Goal: Task Accomplishment & Management: Complete application form

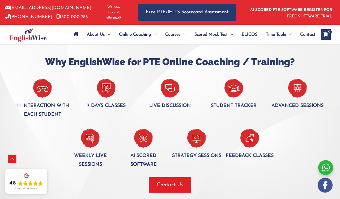
scroll to position [327, 0]
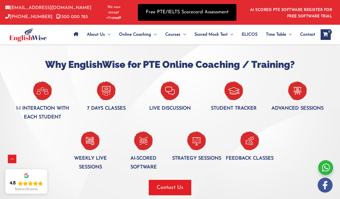
click at [160, 11] on link "Free PTE/IELTS Scorecard Assessment" at bounding box center [187, 12] width 99 height 17
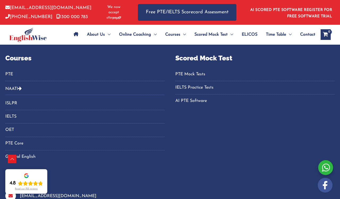
scroll to position [368, 0]
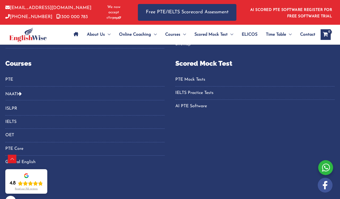
click at [195, 111] on link "AI PTE Software" at bounding box center [256, 106] width 160 height 9
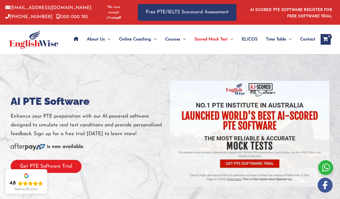
click at [68, 171] on button "Get PTE Software Trial" at bounding box center [46, 166] width 71 height 13
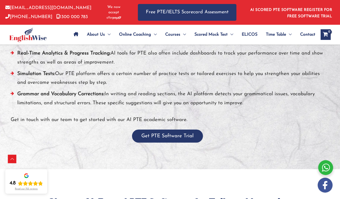
scroll to position [545, 0]
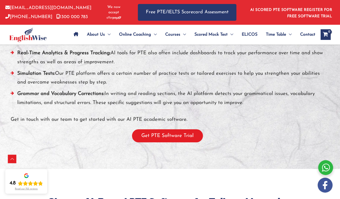
click at [167, 142] on button "Get PTE Software Trial" at bounding box center [167, 135] width 71 height 13
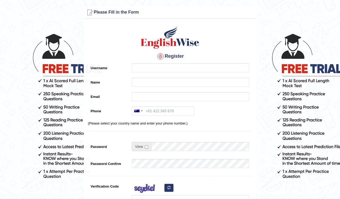
scroll to position [2, 0]
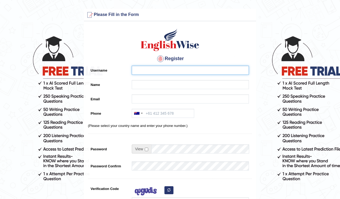
click at [145, 67] on input "Username" at bounding box center [190, 70] width 117 height 9
type input "Shaurya_1217"
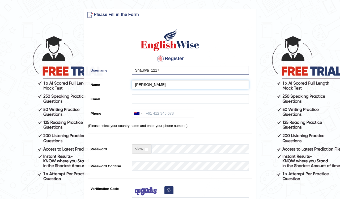
type input "shaurya joshi"
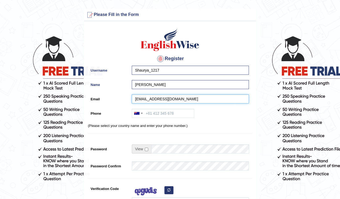
type input "[EMAIL_ADDRESS][DOMAIN_NAME]"
type input "9"
click at [138, 114] on div at bounding box center [136, 113] width 5 height 3
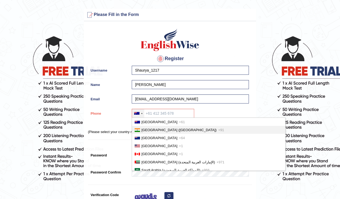
click at [142, 130] on span "[GEOGRAPHIC_DATA] ([GEOGRAPHIC_DATA])" at bounding box center [179, 130] width 75 height 4
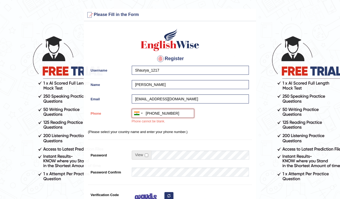
type input "+919106176609"
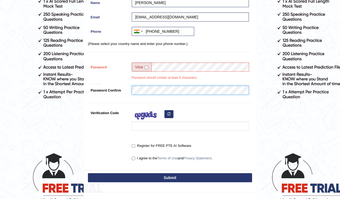
scroll to position [88, 0]
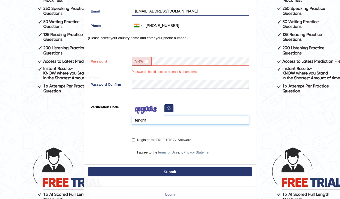
type input "tenghit"
click at [152, 137] on label "Register for FREE PTE AI Software" at bounding box center [162, 139] width 60 height 5
click at [135, 138] on input "Register for FREE PTE AI Software" at bounding box center [133, 139] width 3 height 3
checkbox input "true"
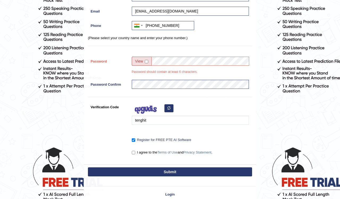
click at [143, 151] on label "I agree to the Terms of Use and Privacy Statement ." at bounding box center [172, 152] width 81 height 5
click at [135, 151] on input "I agree to the Terms of Use and Privacy Statement ." at bounding box center [133, 152] width 3 height 3
checkbox input "true"
click at [160, 171] on button "Submit" at bounding box center [170, 171] width 164 height 9
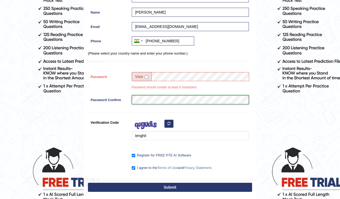
click at [170, 187] on button "Submit" at bounding box center [170, 187] width 164 height 9
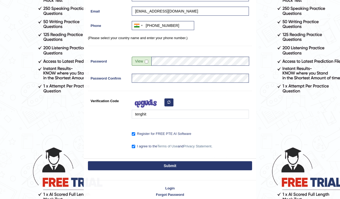
click at [167, 163] on button "Submit" at bounding box center [170, 165] width 164 height 9
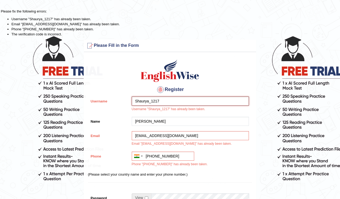
click at [183, 103] on input "Shaurya_1217" at bounding box center [190, 101] width 117 height 9
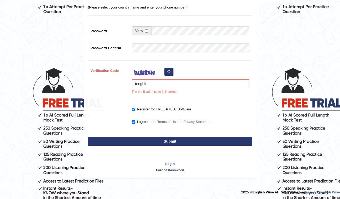
scroll to position [167, 0]
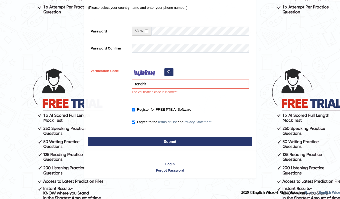
type input "Shaurya_1217777"
click at [282, 46] on form "Please fix the following errors: Username "Shaurya_1217" has already been taken…" at bounding box center [170, 10] width 339 height 336
